Goal: Navigation & Orientation: Find specific page/section

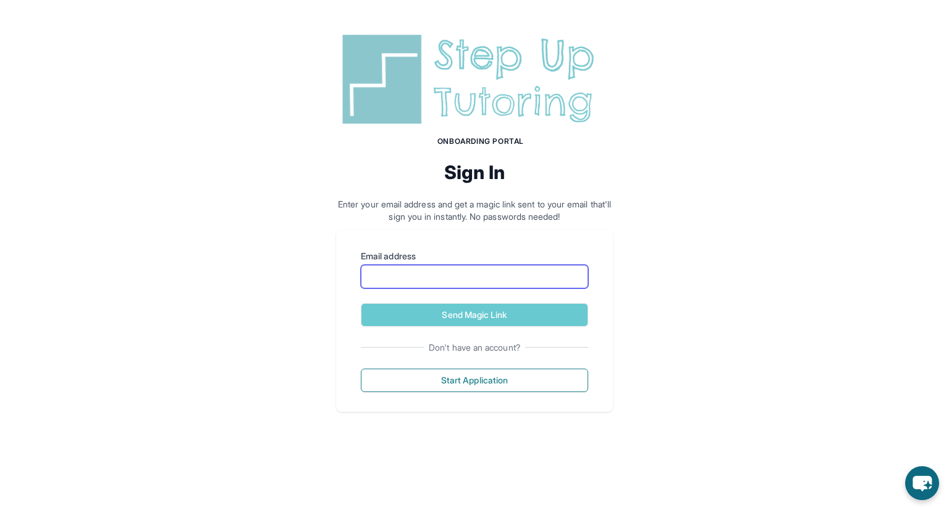
click at [452, 282] on input "Email address" at bounding box center [474, 276] width 227 height 23
type input "**********"
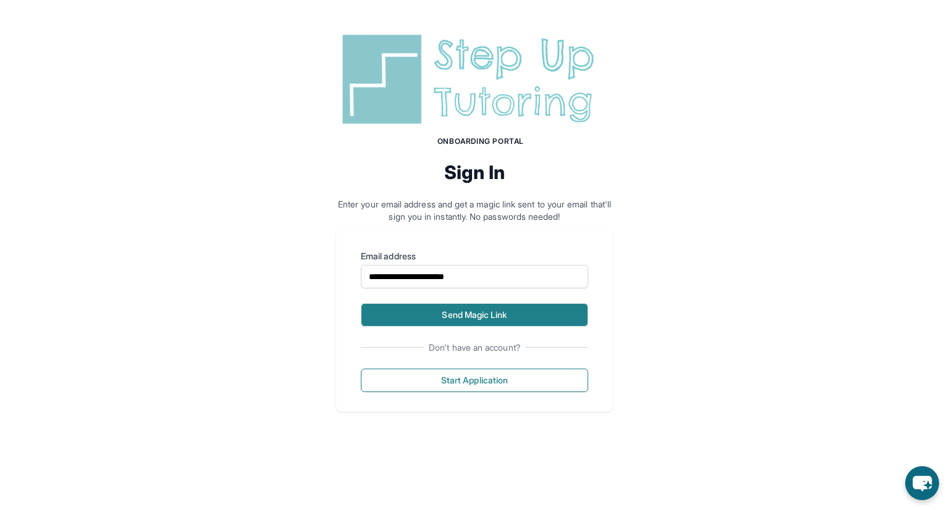
click at [456, 310] on button "Send Magic Link" at bounding box center [474, 314] width 227 height 23
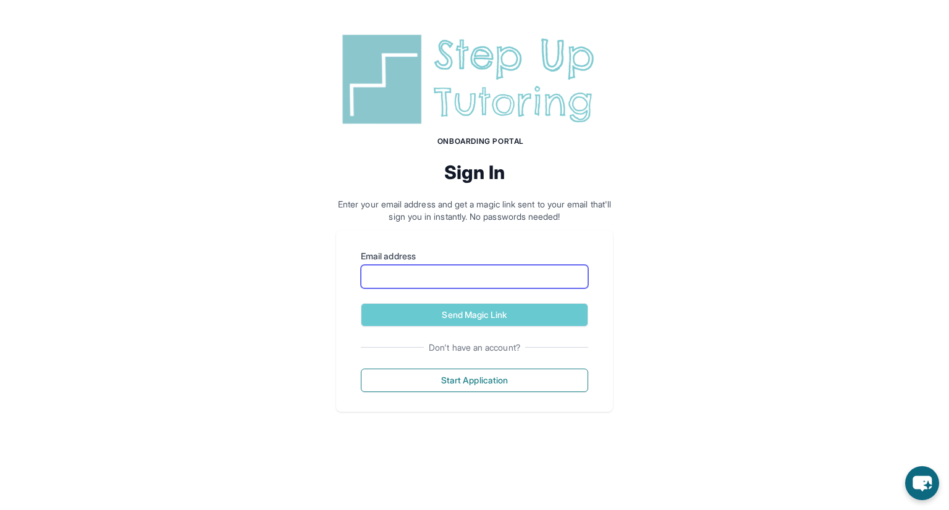
click at [460, 281] on input "Email address" at bounding box center [474, 276] width 227 height 23
type input "**********"
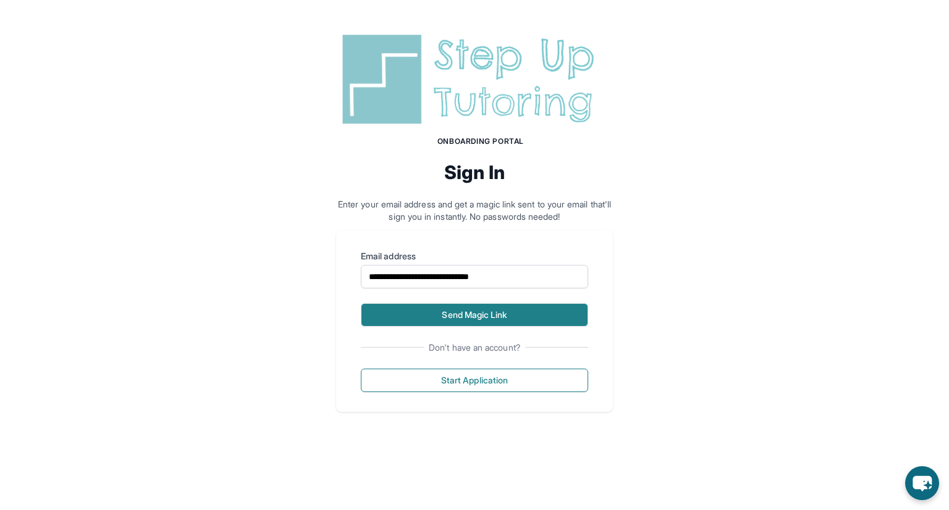
click at [471, 313] on button "Send Magic Link" at bounding box center [474, 314] width 227 height 23
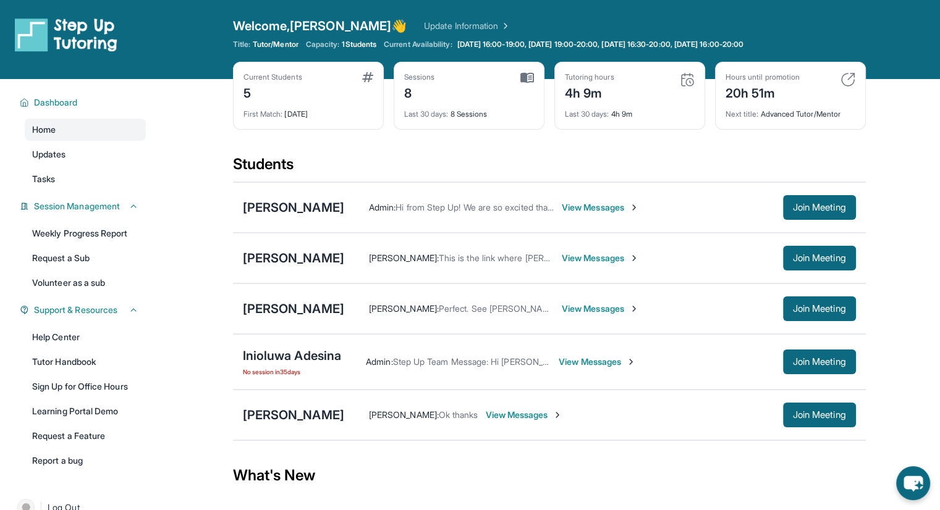
drag, startPoint x: 308, startPoint y: 366, endPoint x: 274, endPoint y: 386, distance: 39.1
click at [274, 386] on div "Inioluwa Adesina No session in 35 days Admin : Step Up Team Message: Hi Victori…" at bounding box center [549, 362] width 633 height 56
click at [280, 352] on div "Inioluwa Adesina" at bounding box center [292, 355] width 99 height 17
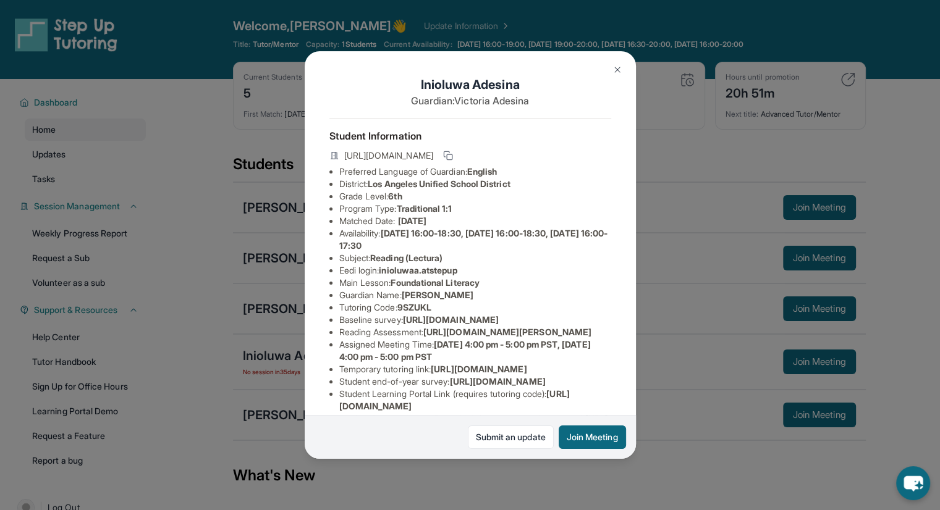
click at [620, 71] on img at bounding box center [617, 70] width 10 height 10
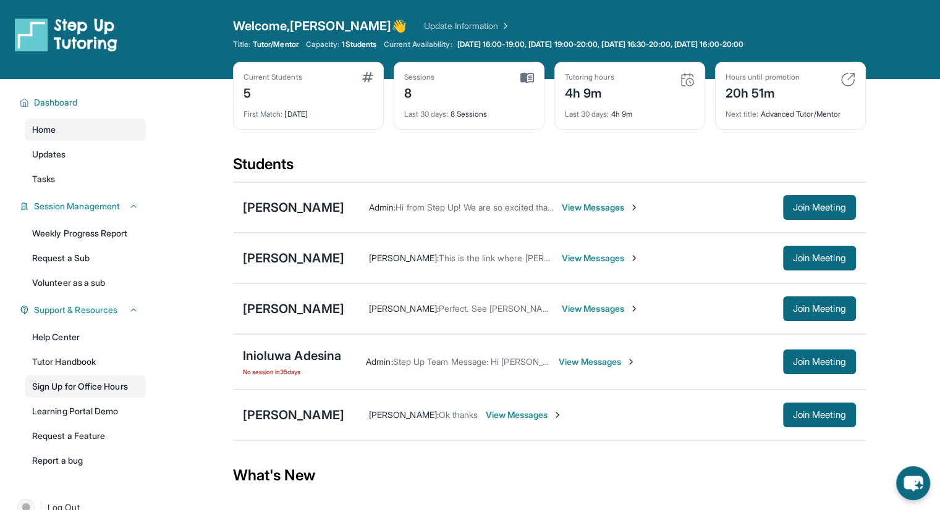
scroll to position [97, 0]
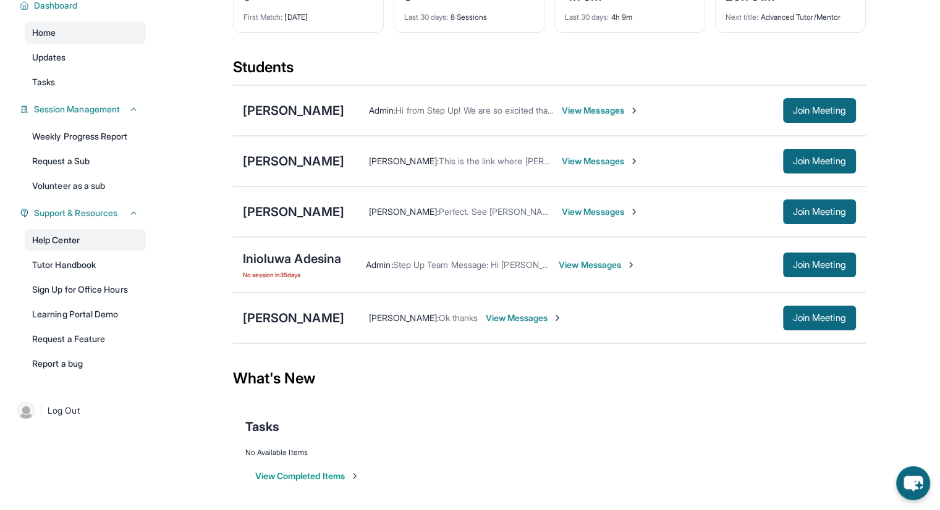
click at [84, 241] on link "Help Center" at bounding box center [85, 240] width 121 height 22
click at [821, 117] on button "Join Meeting" at bounding box center [819, 110] width 73 height 25
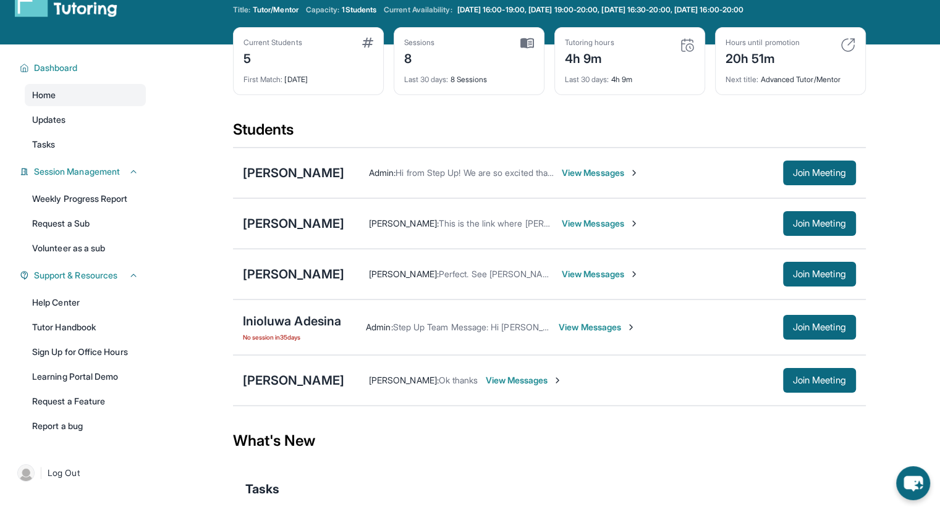
scroll to position [0, 0]
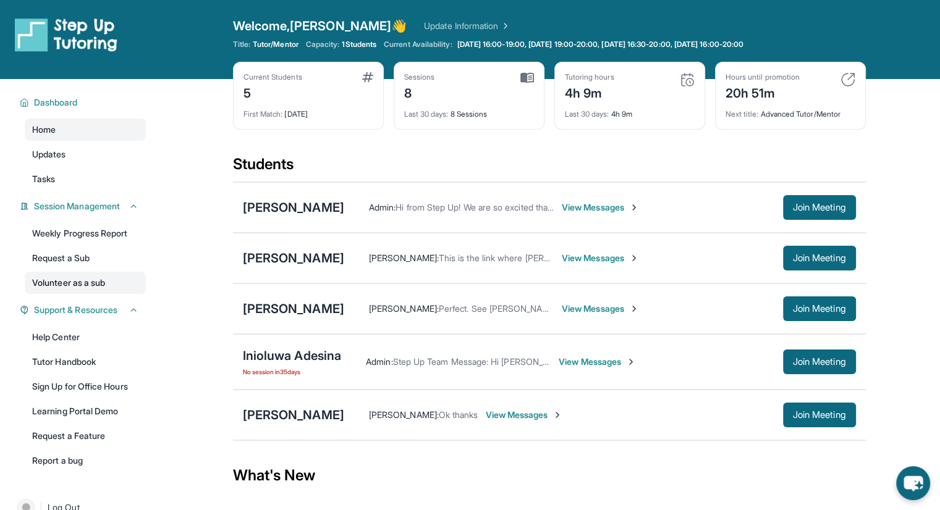
click at [64, 290] on link "Volunteer as a sub" at bounding box center [85, 283] width 121 height 22
click at [682, 78] on img at bounding box center [687, 79] width 15 height 15
click at [673, 139] on div "Current Students 5 First Match : 1 month ago Sessions 8 Last 30 days : 8 Sessio…" at bounding box center [549, 108] width 633 height 93
click at [45, 335] on link "Help Center" at bounding box center [85, 337] width 121 height 22
click at [484, 44] on span "[DATE] 16:00-19:00, [DATE] 19:00-20:00, [DATE] 16:30-20:00, [DATE] 16:00-20:00" at bounding box center [600, 45] width 286 height 10
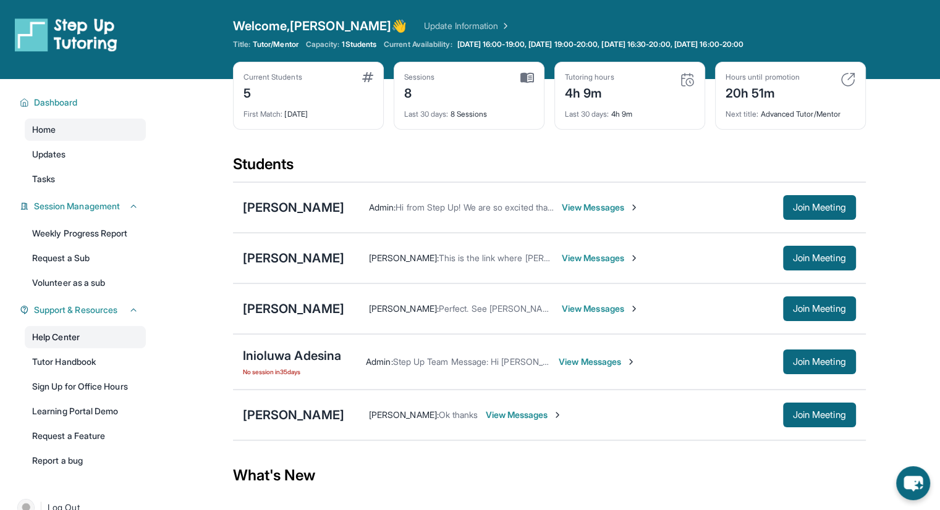
click at [80, 342] on link "Help Center" at bounding box center [85, 337] width 121 height 22
